Goal: Check status: Check status

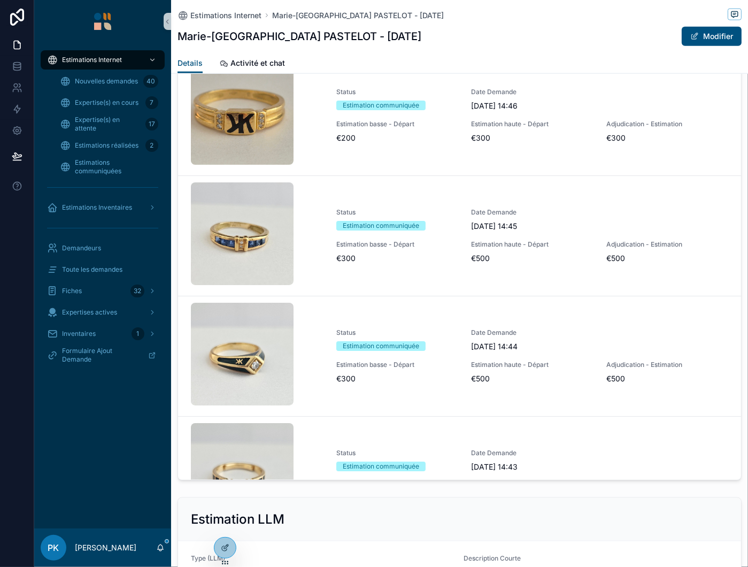
scroll to position [1177, 0]
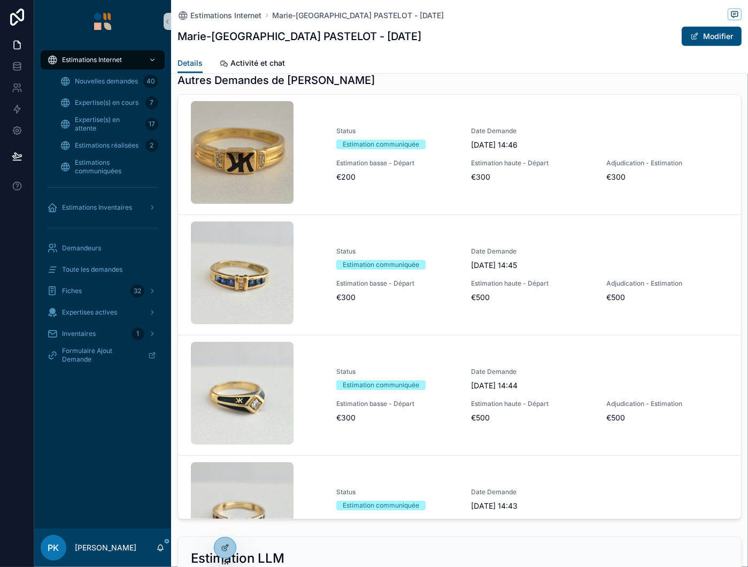
click at [480, 214] on link "Status Estimation communiquée Date Demande 25/08/2025 14:46 Estimation basse - …" at bounding box center [459, 155] width 563 height 120
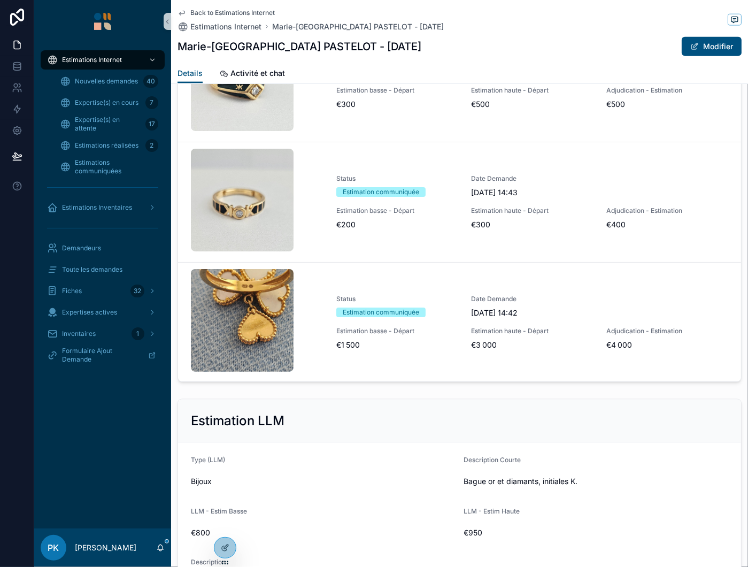
scroll to position [1333, 0]
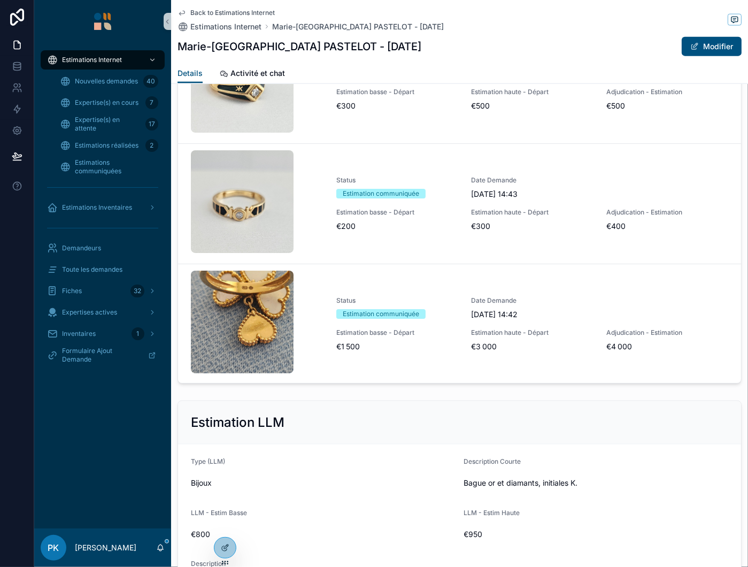
click at [438, 351] on link "Status Estimation communiquée Date Demande 25/08/2025 14:42 Estimation basse - …" at bounding box center [459, 324] width 563 height 120
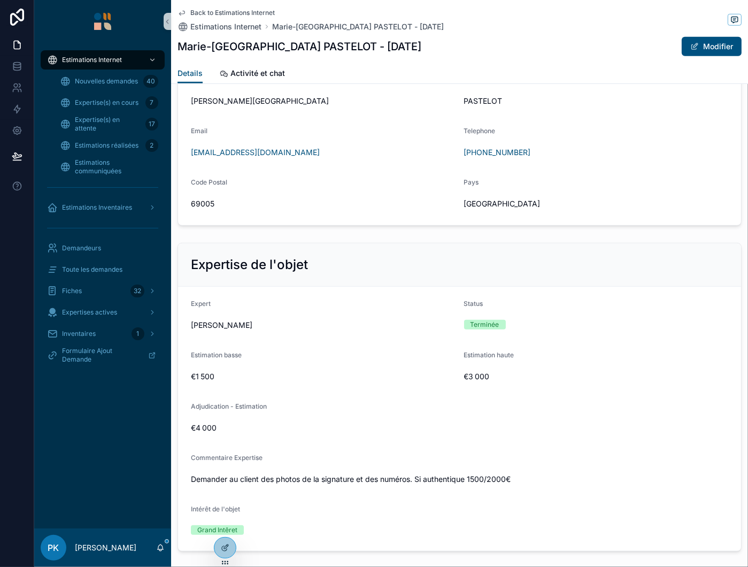
scroll to position [695, 0]
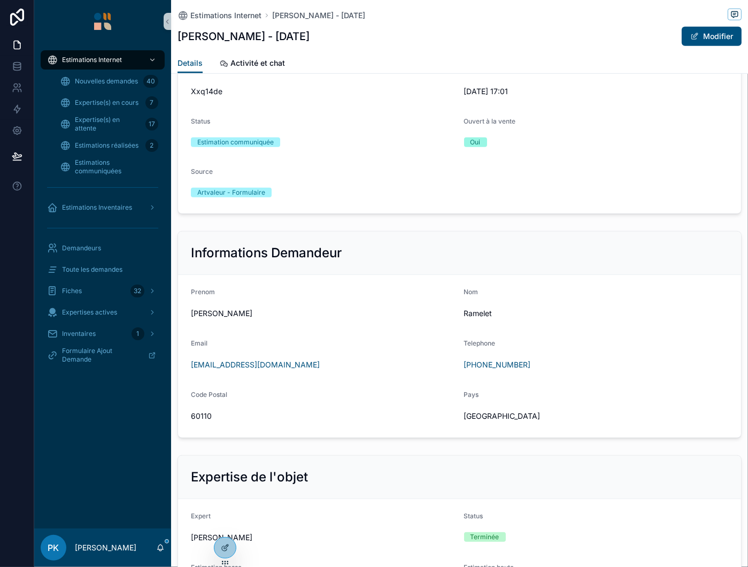
scroll to position [642, 0]
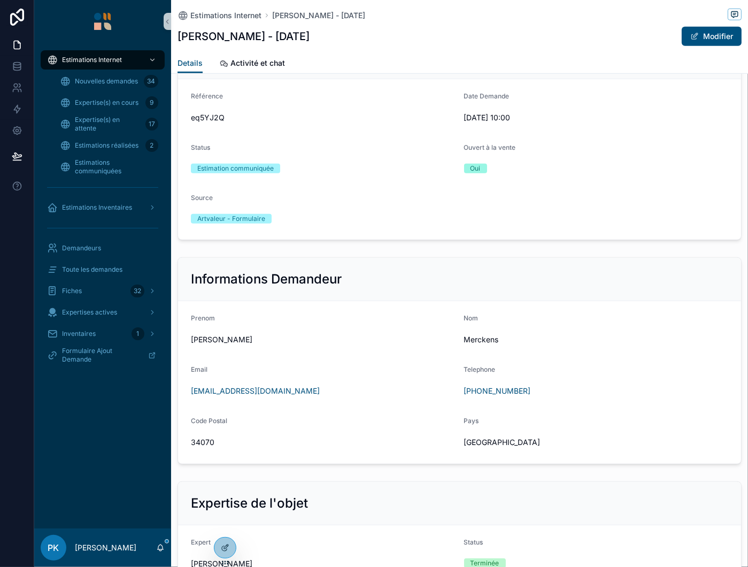
scroll to position [673, 0]
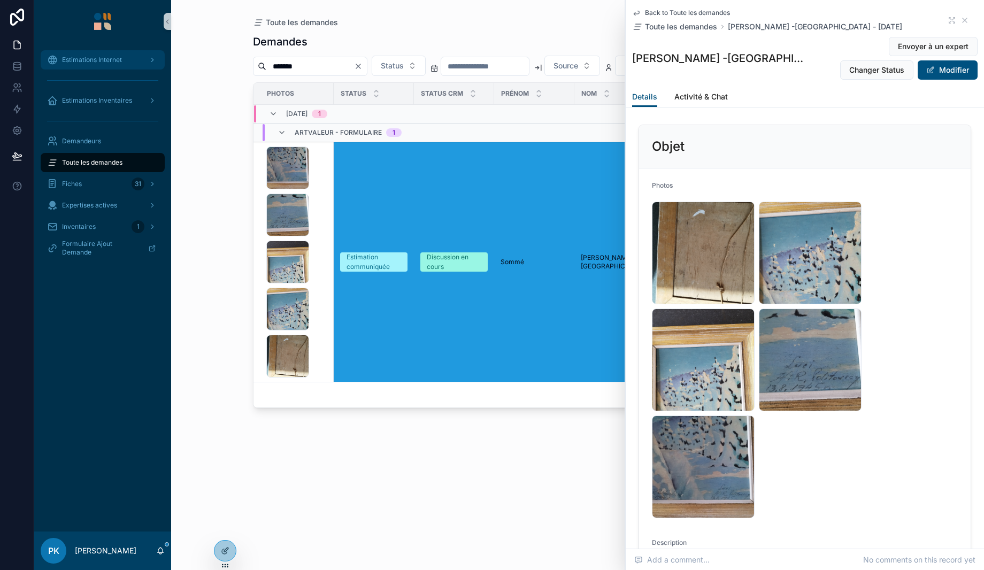
click at [105, 51] on div "Estimations Internet" at bounding box center [102, 59] width 111 height 17
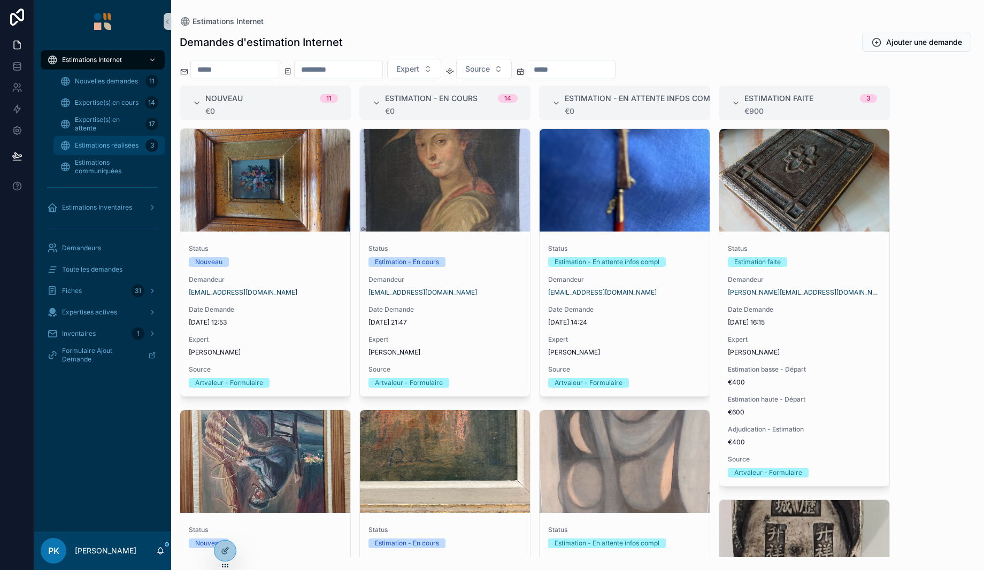
click at [120, 145] on span "Estimations réalisées" at bounding box center [107, 145] width 64 height 9
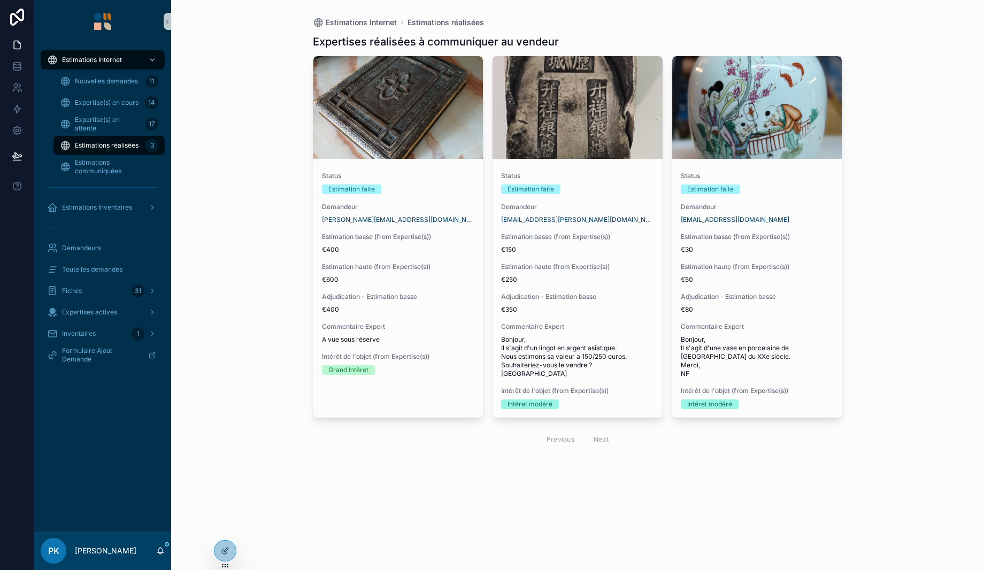
click at [472, 205] on span "Demandeur" at bounding box center [398, 207] width 153 height 9
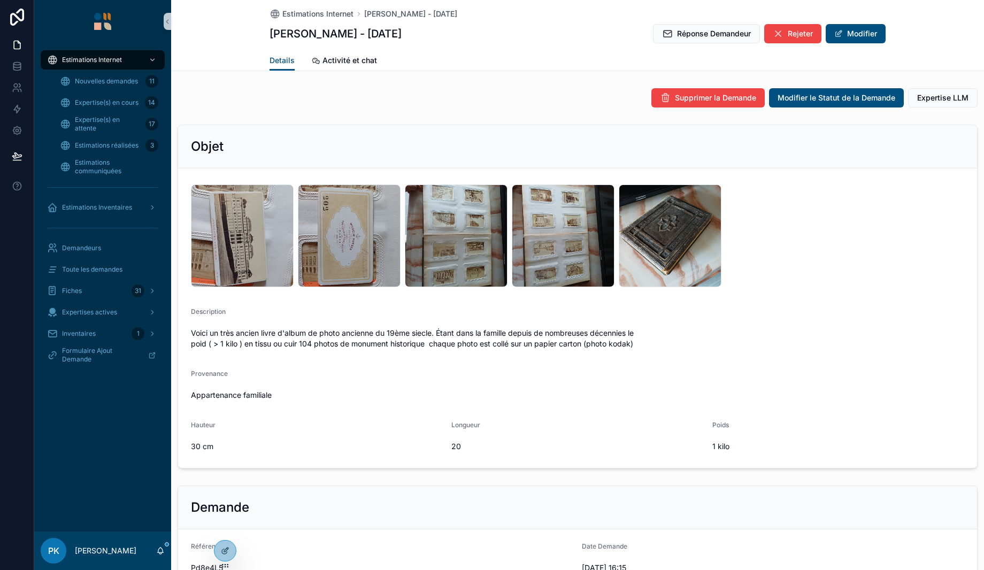
click at [687, 36] on span "Réponse Demandeur" at bounding box center [714, 33] width 74 height 11
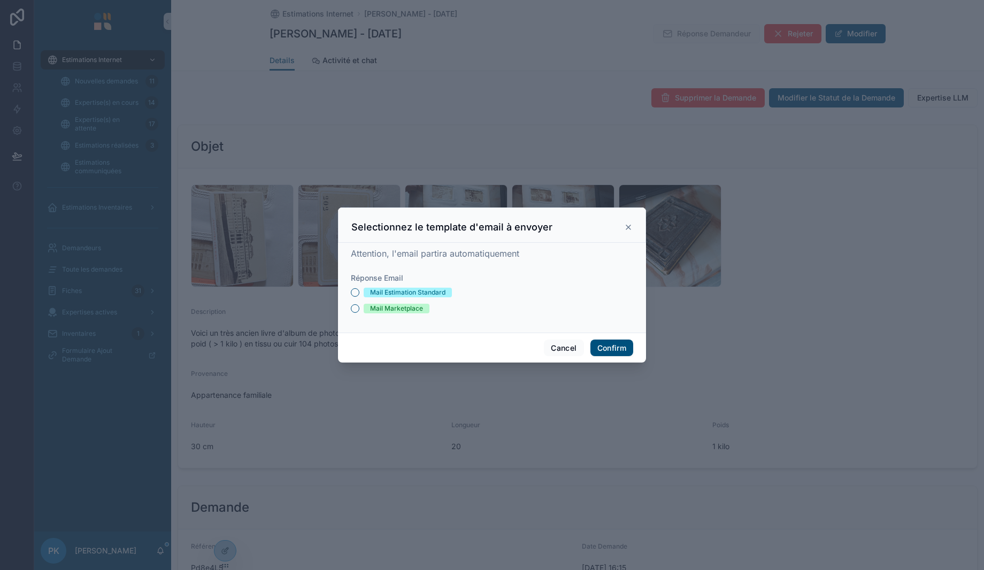
click at [427, 288] on div "Mail Estimation Standard" at bounding box center [407, 293] width 75 height 10
click at [359, 288] on button "Mail Estimation Standard" at bounding box center [355, 292] width 9 height 9
click at [600, 345] on button "Confirm" at bounding box center [611, 348] width 43 height 17
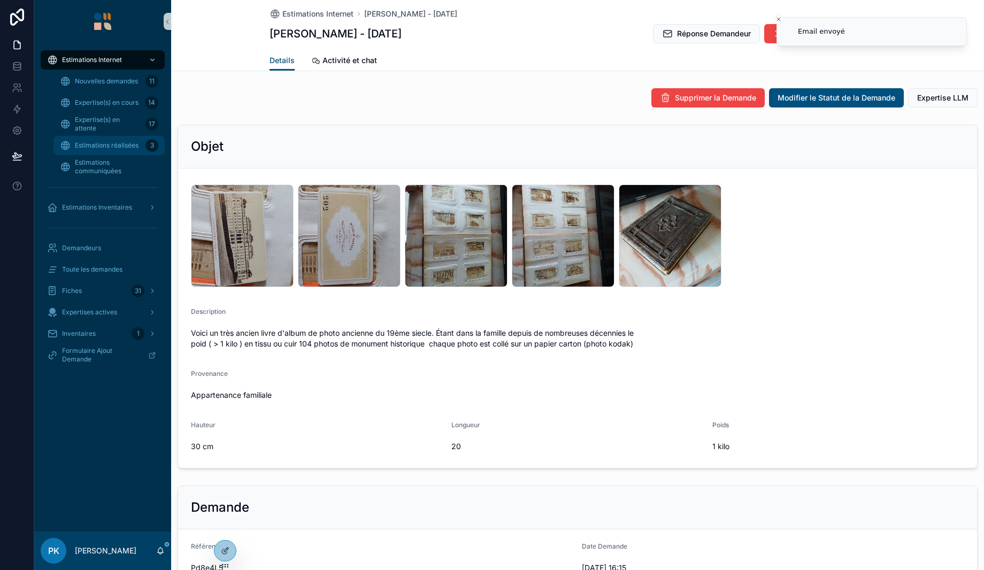
click at [120, 147] on span "Estimations réalisées" at bounding box center [107, 145] width 64 height 9
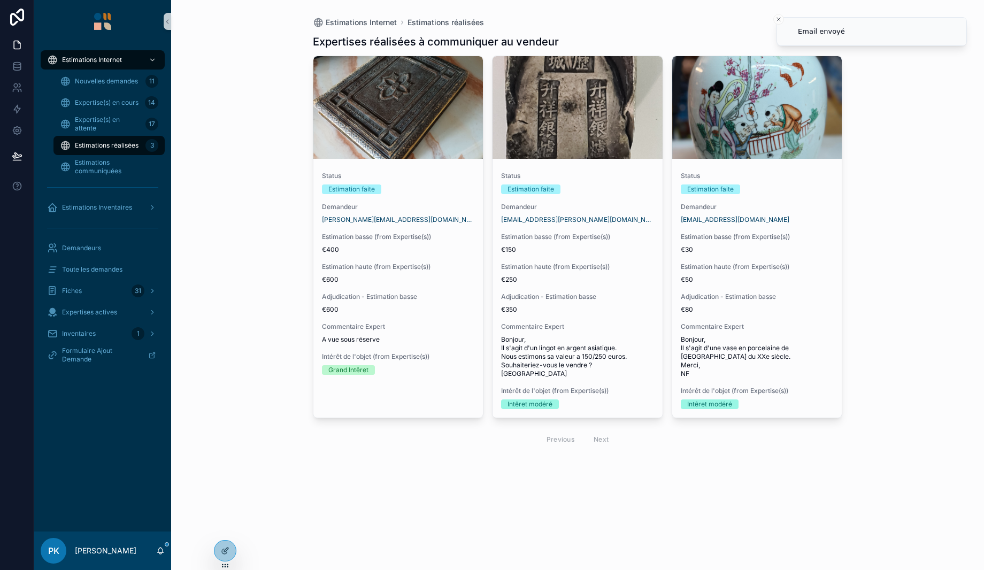
click at [625, 194] on div "Status Estimation faite Demandeur nico.grzyb@gmx.fr Estimation basse (from Expe…" at bounding box center [578, 290] width 170 height 255
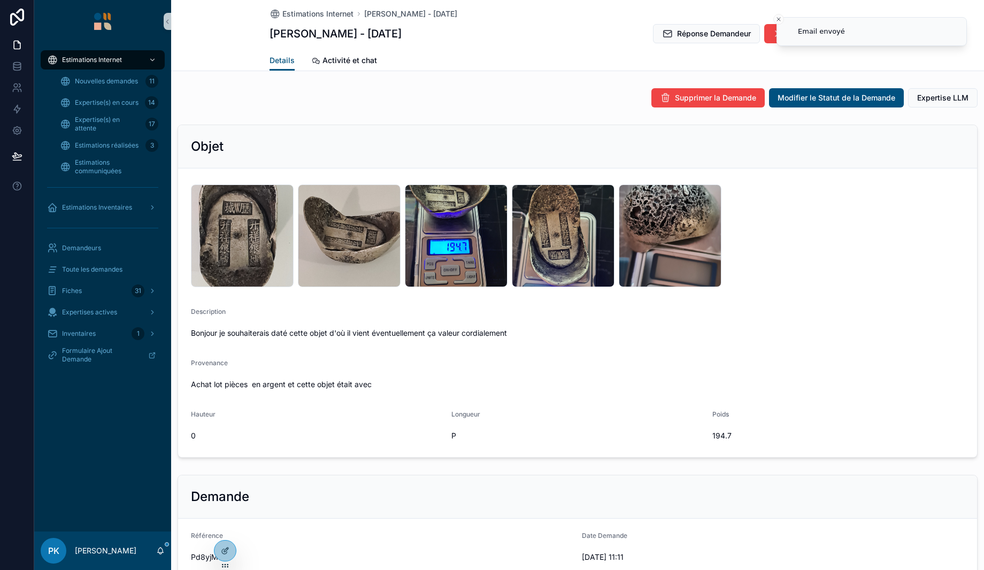
click at [681, 30] on span "Réponse Demandeur" at bounding box center [714, 33] width 74 height 11
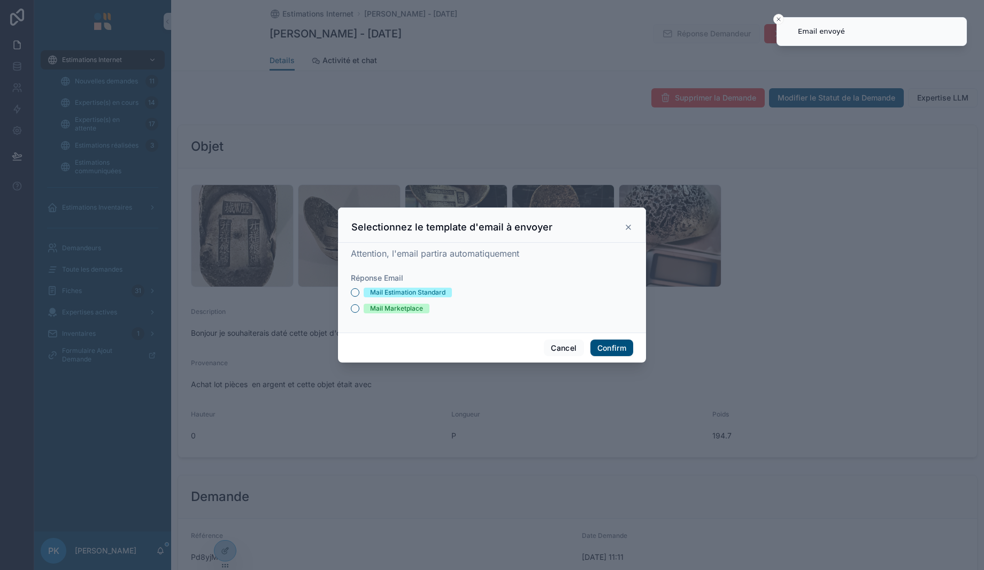
drag, startPoint x: 395, startPoint y: 291, endPoint x: 404, endPoint y: 293, distance: 9.2
click at [395, 291] on div "Mail Estimation Standard" at bounding box center [407, 293] width 75 height 10
click at [359, 291] on button "Mail Estimation Standard" at bounding box center [355, 292] width 9 height 9
click at [609, 346] on button "Confirm" at bounding box center [611, 348] width 43 height 17
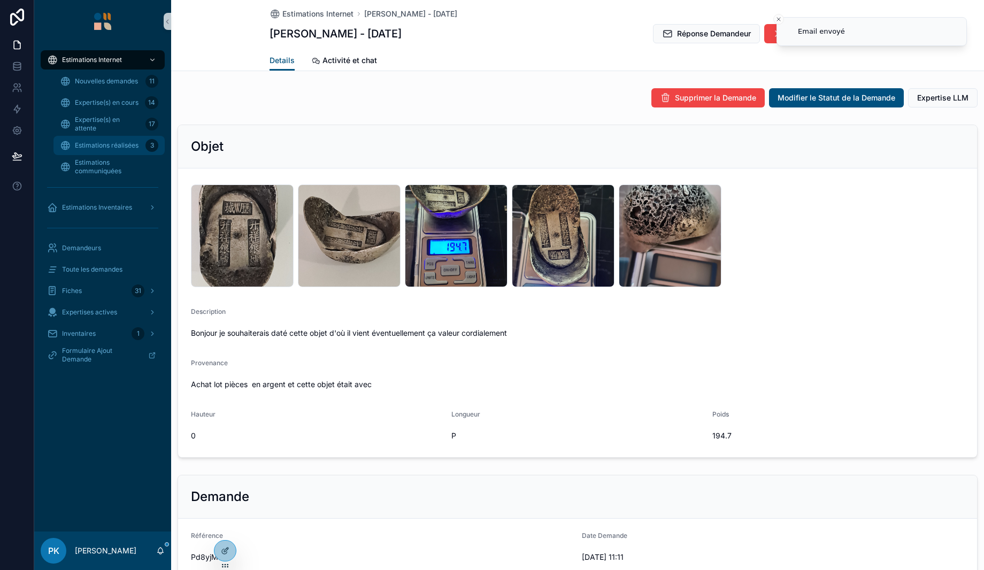
click at [114, 141] on span "Estimations réalisées" at bounding box center [107, 145] width 64 height 9
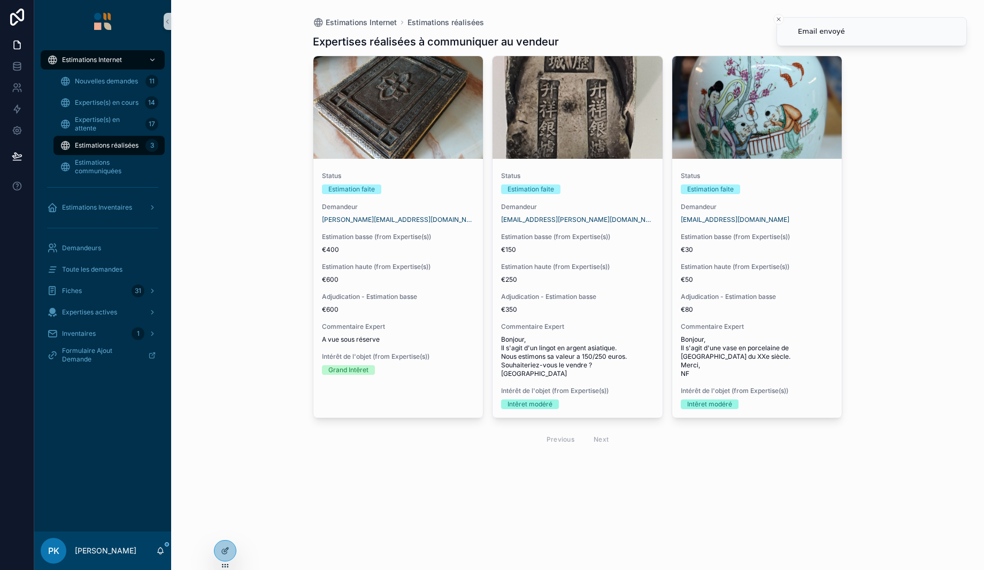
click at [800, 234] on span "Estimation basse (from Expertise(s))" at bounding box center [757, 237] width 153 height 9
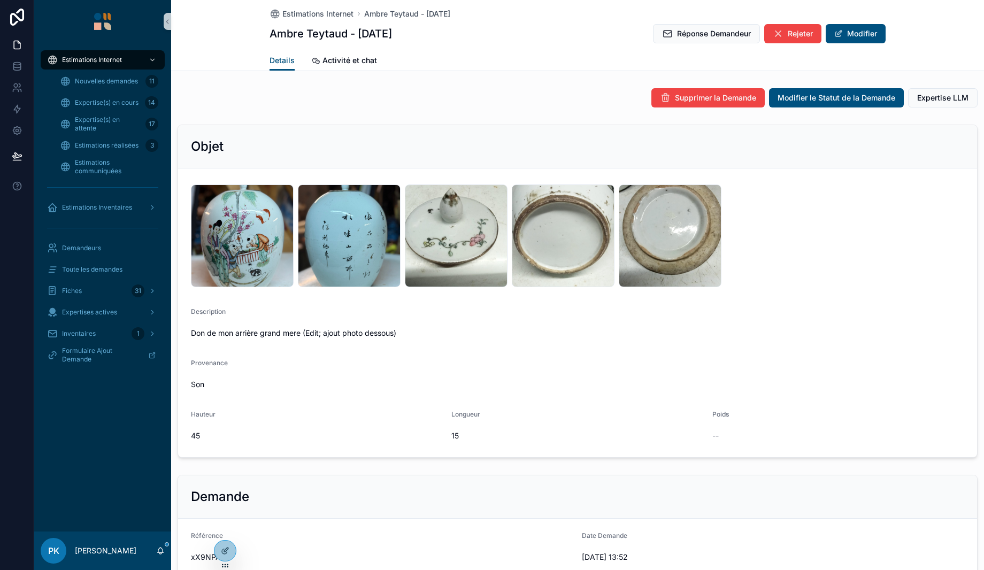
click at [778, 39] on icon "scrollable content" at bounding box center [778, 33] width 11 height 11
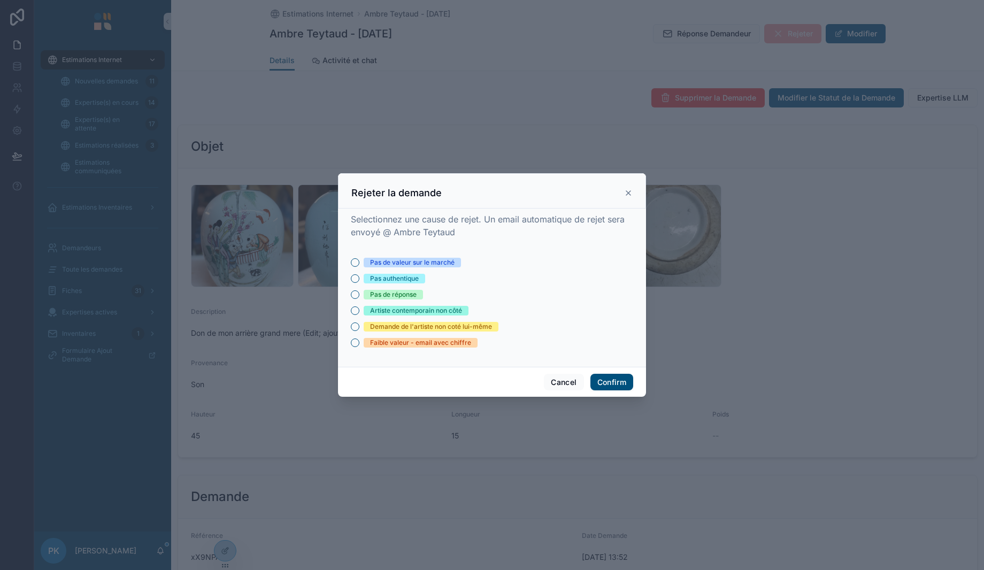
click at [420, 342] on div "Faible valeur - email avec chiffre" at bounding box center [420, 343] width 101 height 10
click at [359, 342] on button "Faible valeur - email avec chiffre" at bounding box center [355, 343] width 9 height 9
click at [605, 381] on button "Confirm" at bounding box center [611, 382] width 43 height 17
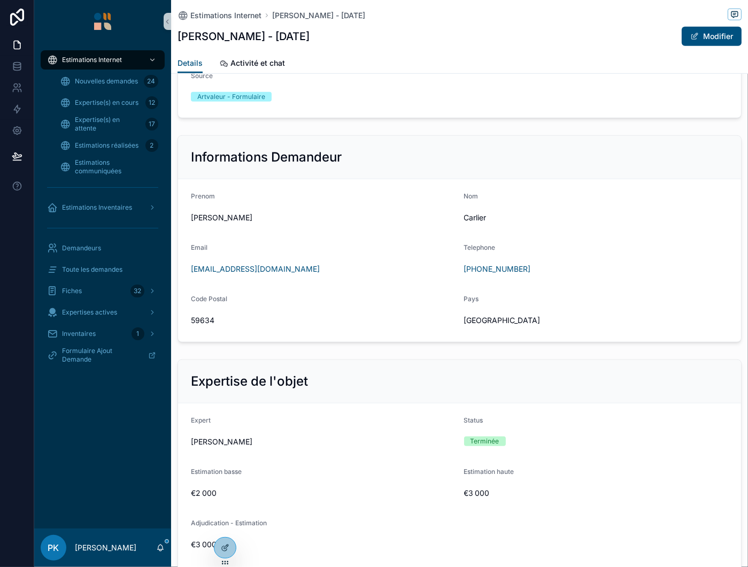
scroll to position [695, 0]
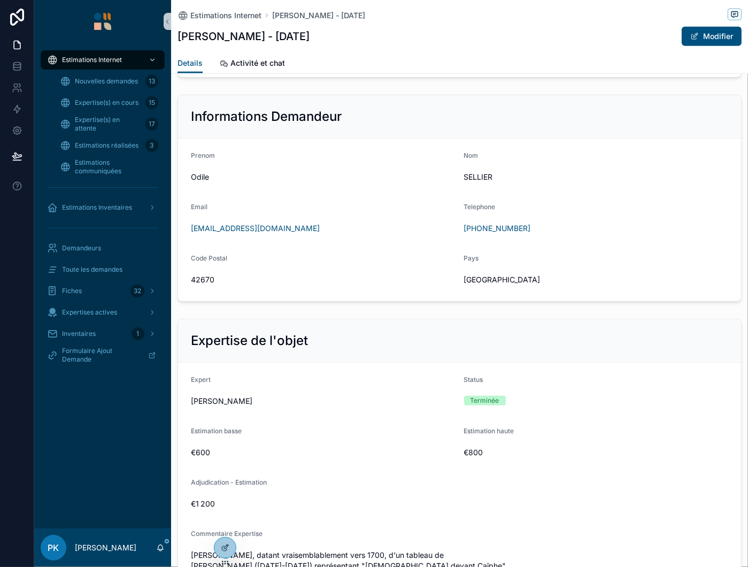
scroll to position [749, 0]
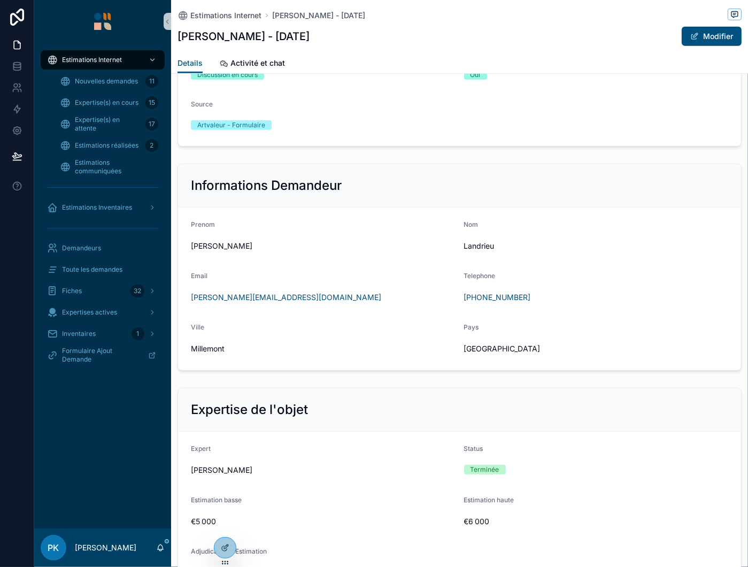
scroll to position [642, 0]
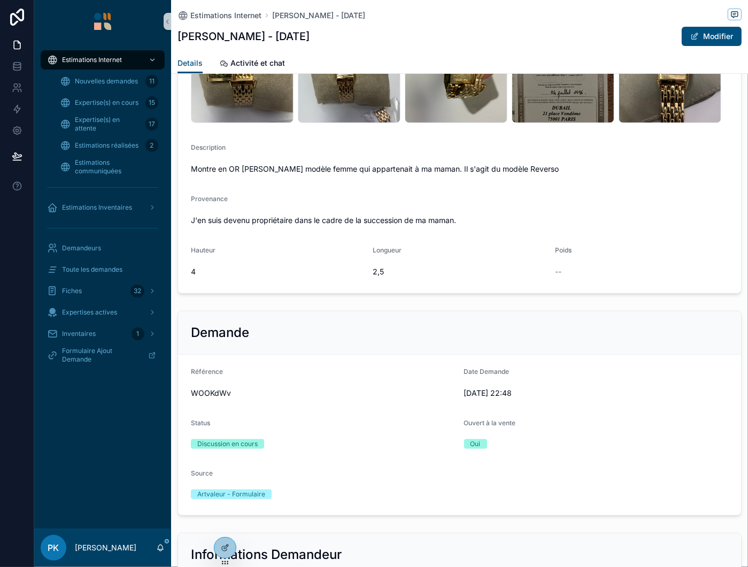
scroll to position [321, 0]
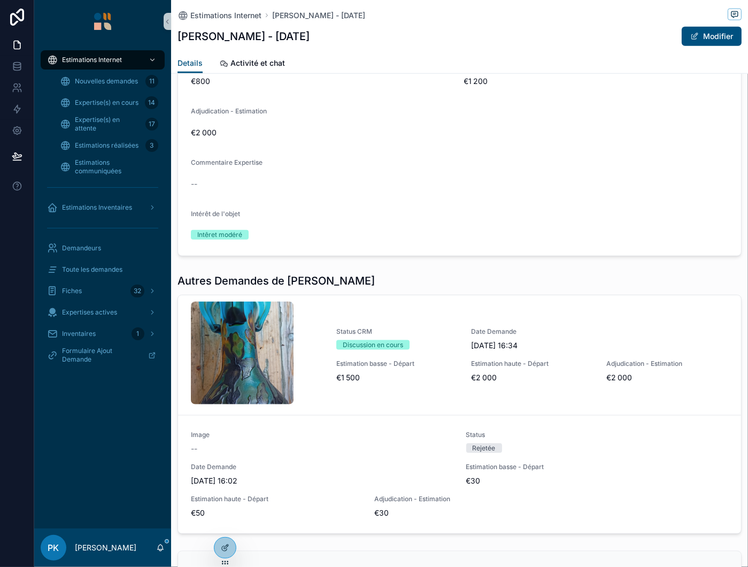
scroll to position [1142, 0]
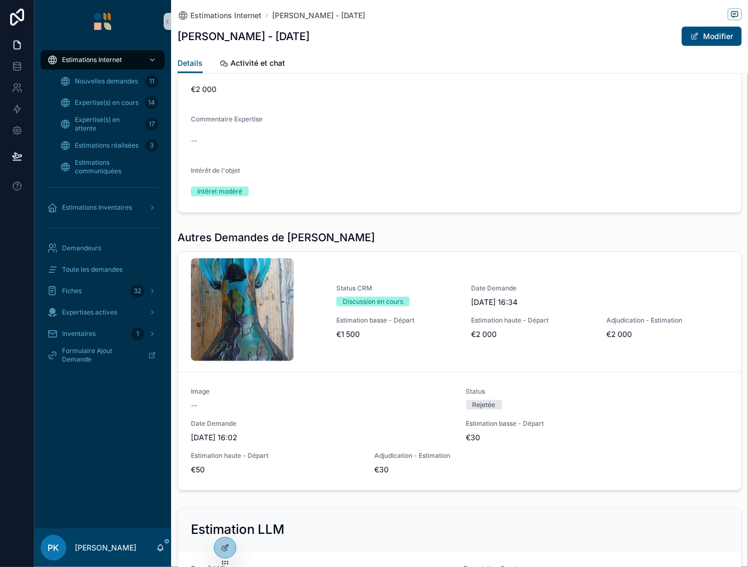
click at [426, 356] on link "Status CRM Discussion en cours Date Demande [DATE] 16:34 Estimation basse - Dép…" at bounding box center [459, 312] width 563 height 120
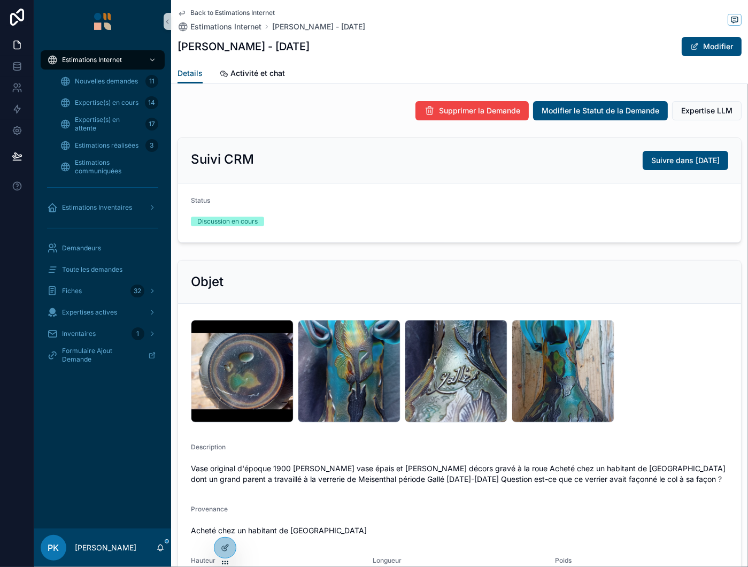
click at [435, 362] on div "Screenshot_2025-07-11-16-18-23-91_965bbf4d18d205f782c6b8409c5773a4 .jpg" at bounding box center [456, 371] width 103 height 103
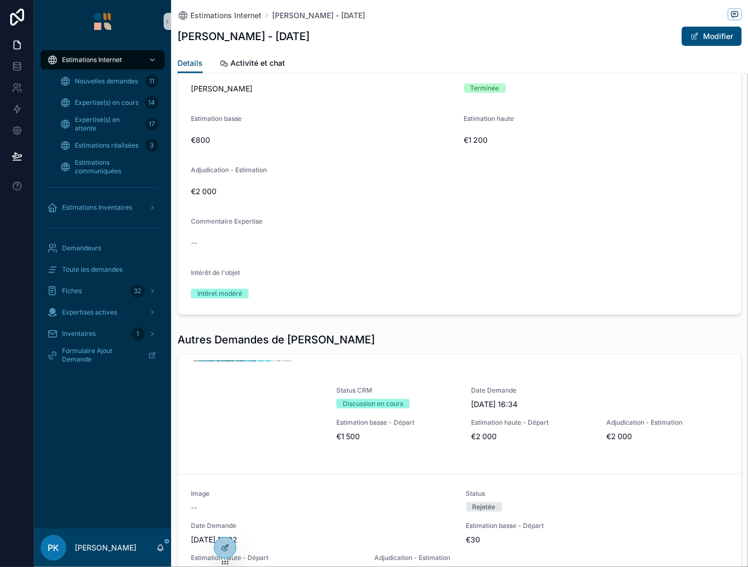
scroll to position [1070, 0]
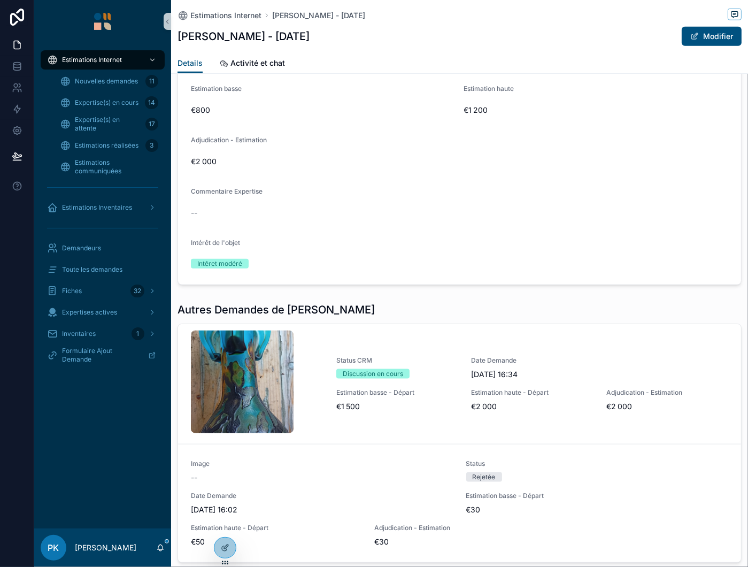
click at [435, 349] on link "Status CRM Discussion en cours Date Demande [DATE] 16:34 Estimation basse - Dép…" at bounding box center [459, 384] width 563 height 120
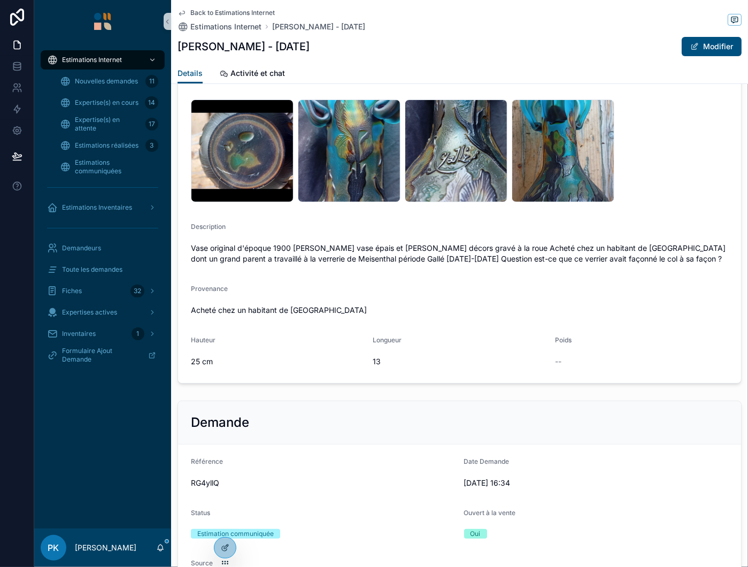
scroll to position [214, 0]
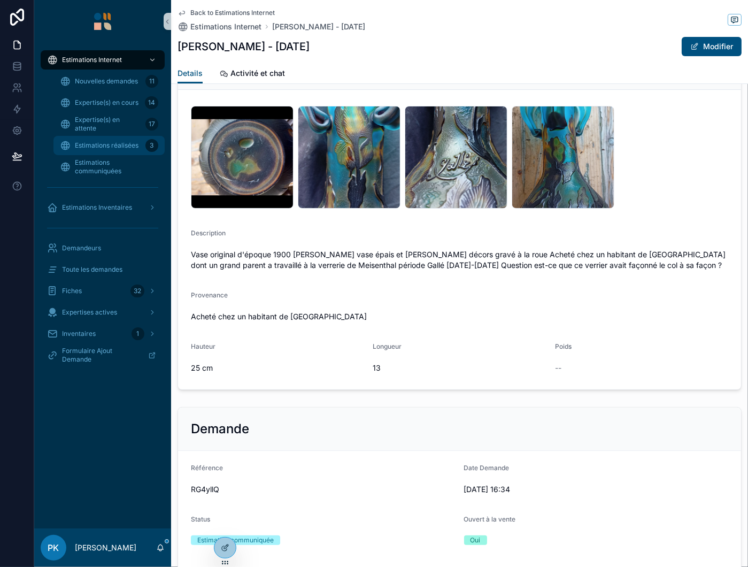
click at [116, 141] on span "Estimations réalisées" at bounding box center [107, 145] width 64 height 9
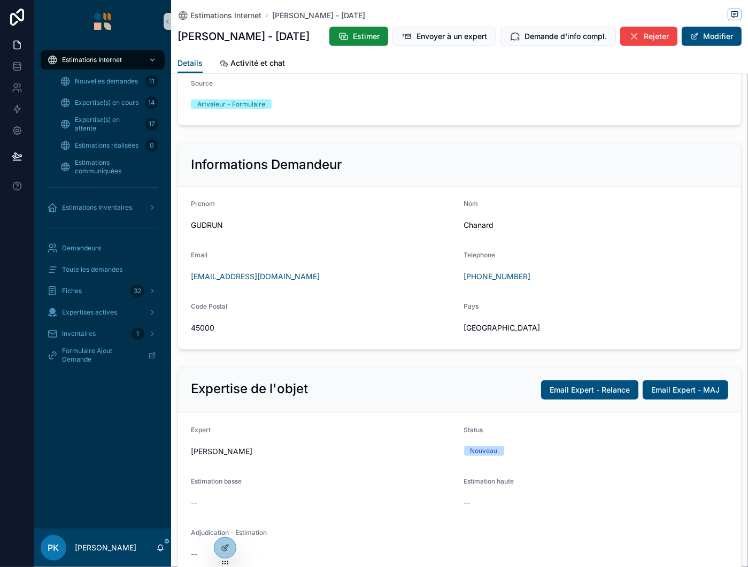
scroll to position [695, 0]
